Goal: Find specific page/section: Find specific page/section

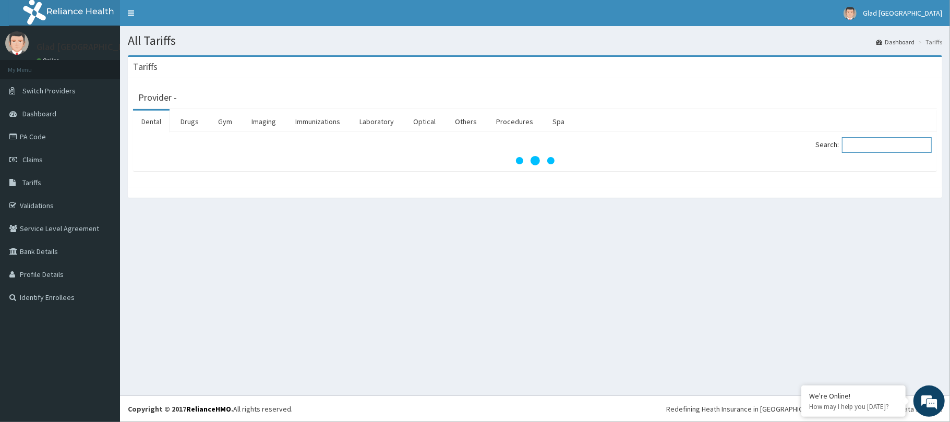
click at [871, 140] on input "Search:" at bounding box center [887, 145] width 90 height 16
type input "ort"
click at [520, 125] on link "Procedures" at bounding box center [515, 122] width 54 height 22
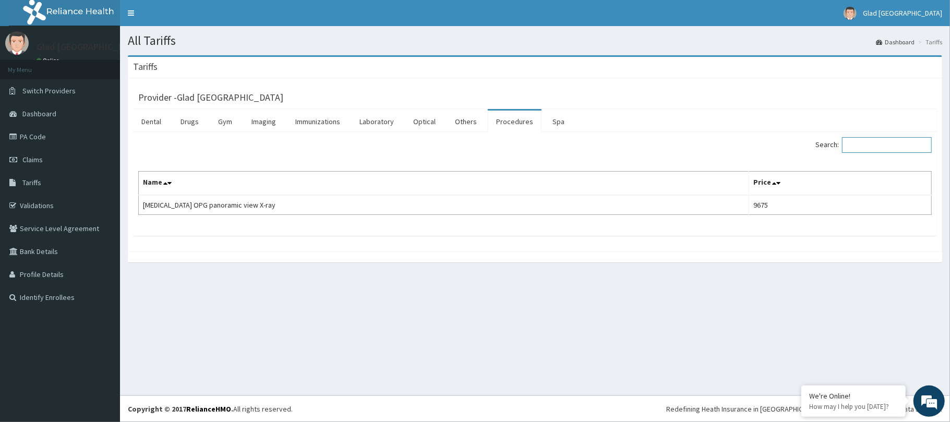
click at [890, 152] on input "Search:" at bounding box center [887, 145] width 90 height 16
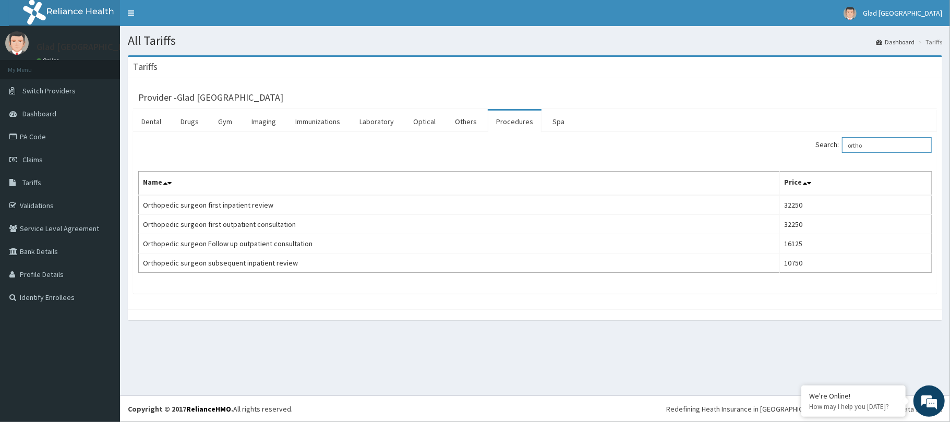
type input "ortho"
